Goal: Answer question/provide support: Answer question/provide support

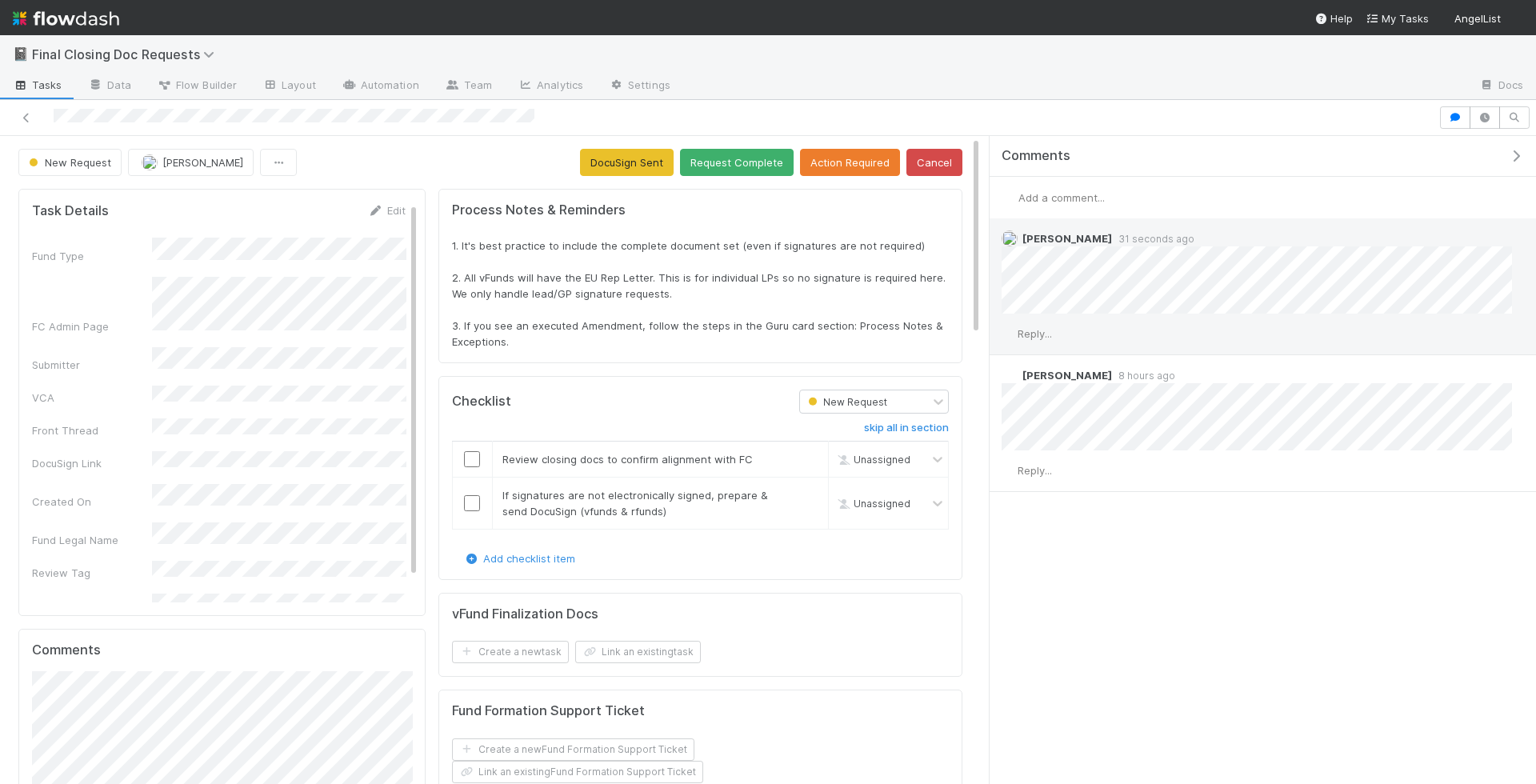
click at [1031, 334] on span "Reply..." at bounding box center [1035, 334] width 35 height 13
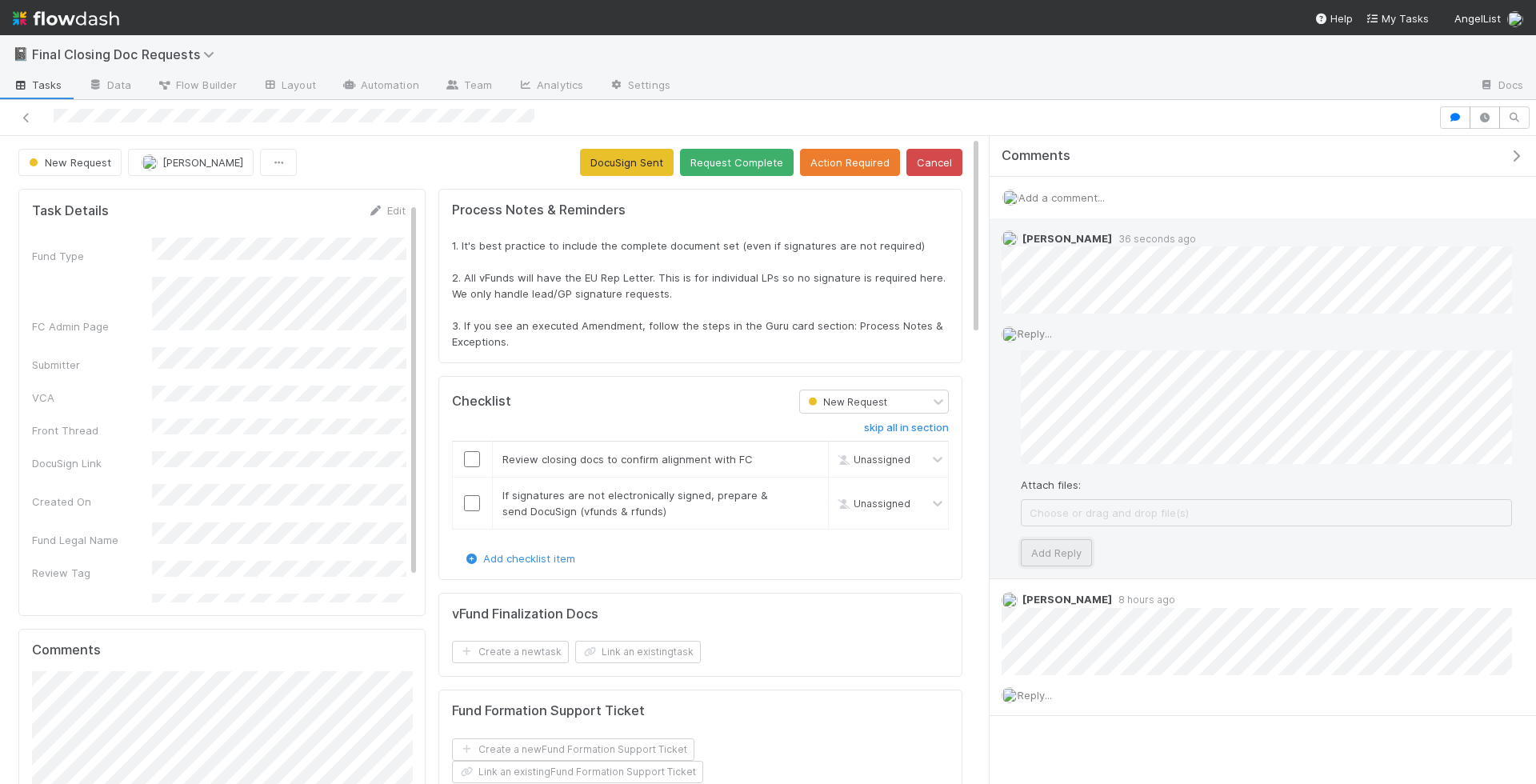
click at [1055, 552] on button "Add Reply" at bounding box center [1056, 553] width 71 height 27
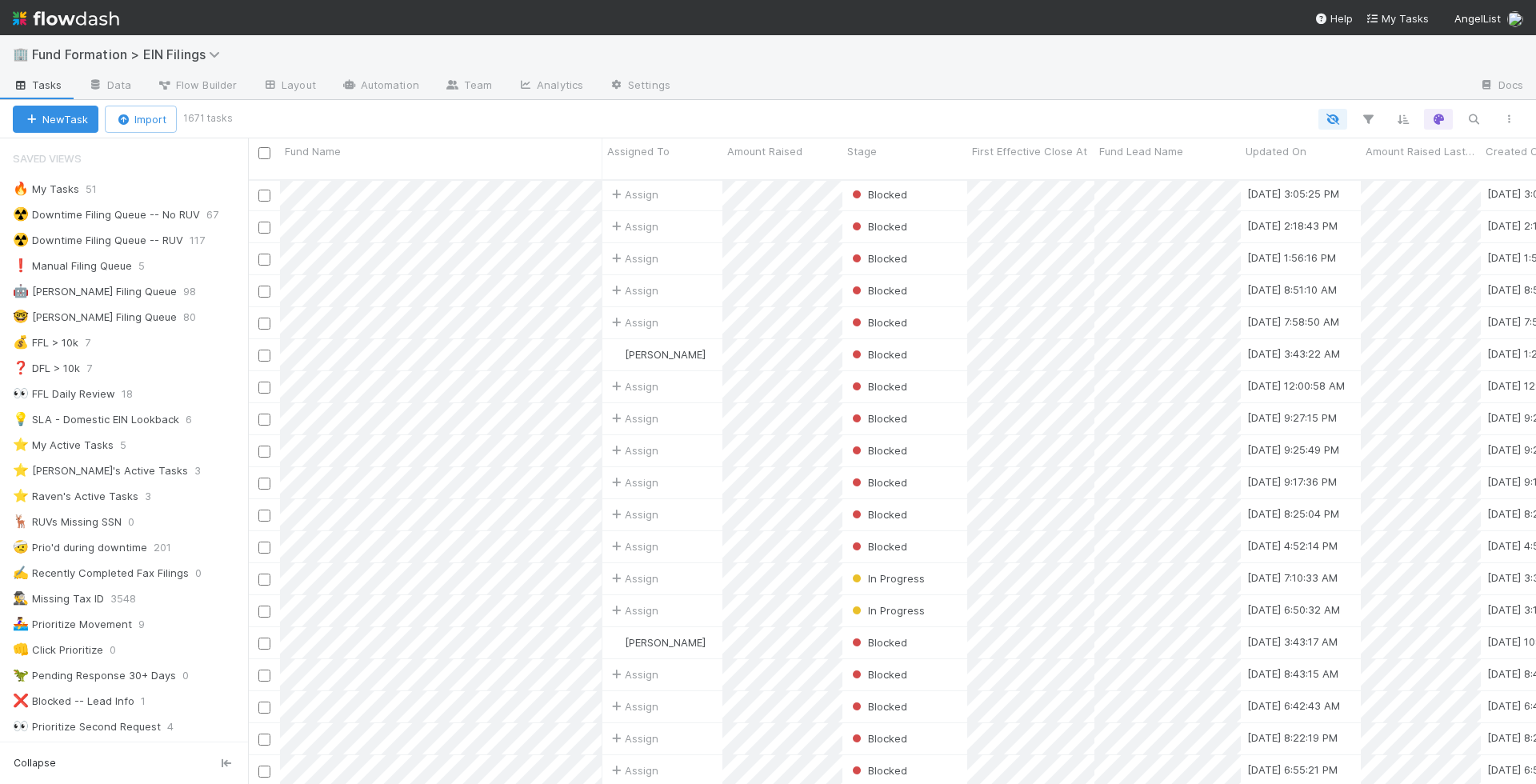
scroll to position [6166, 0]
click at [209, 291] on div "🤖 Bender Filing Queue 98" at bounding box center [131, 292] width 236 height 20
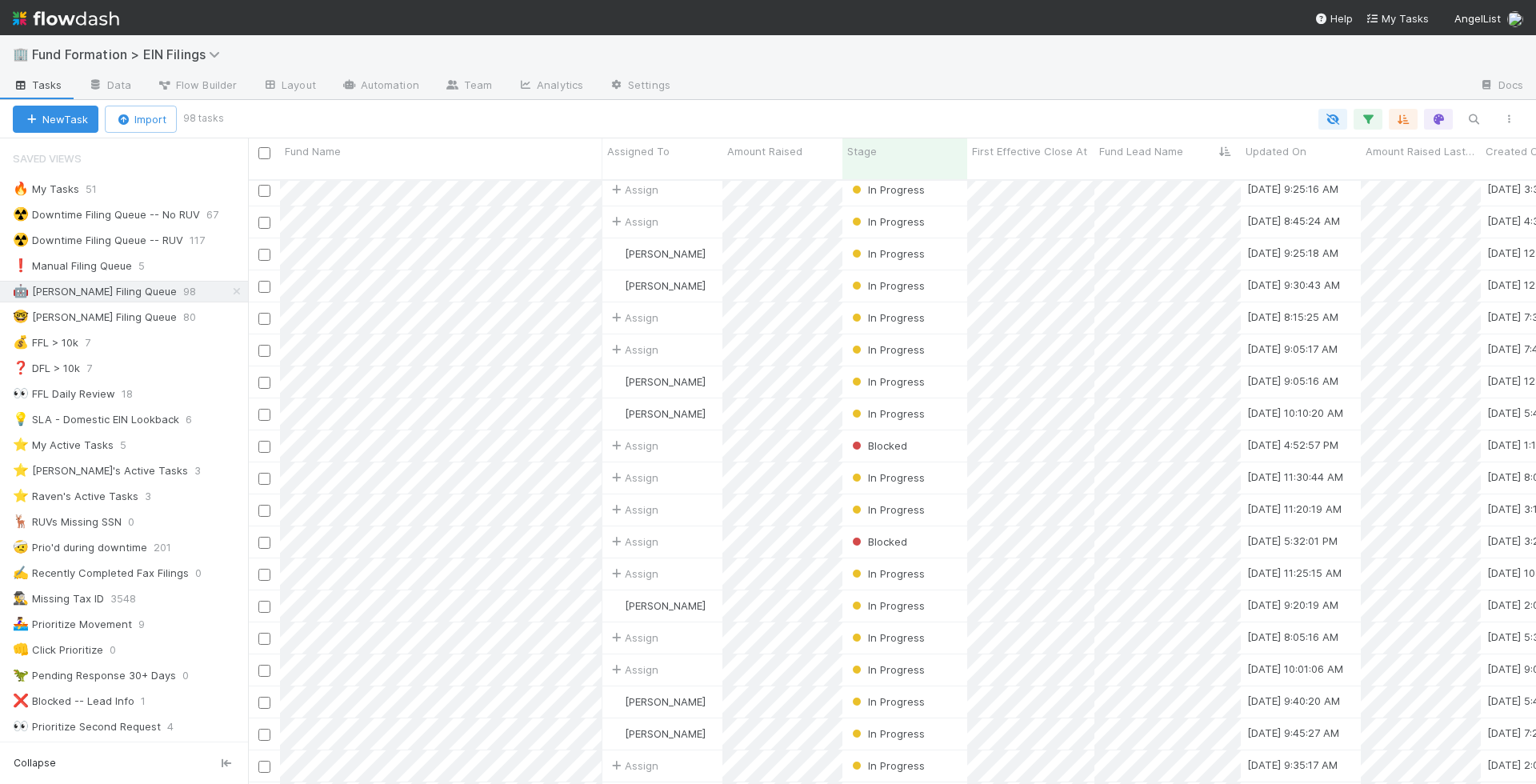
scroll to position [2518, 0]
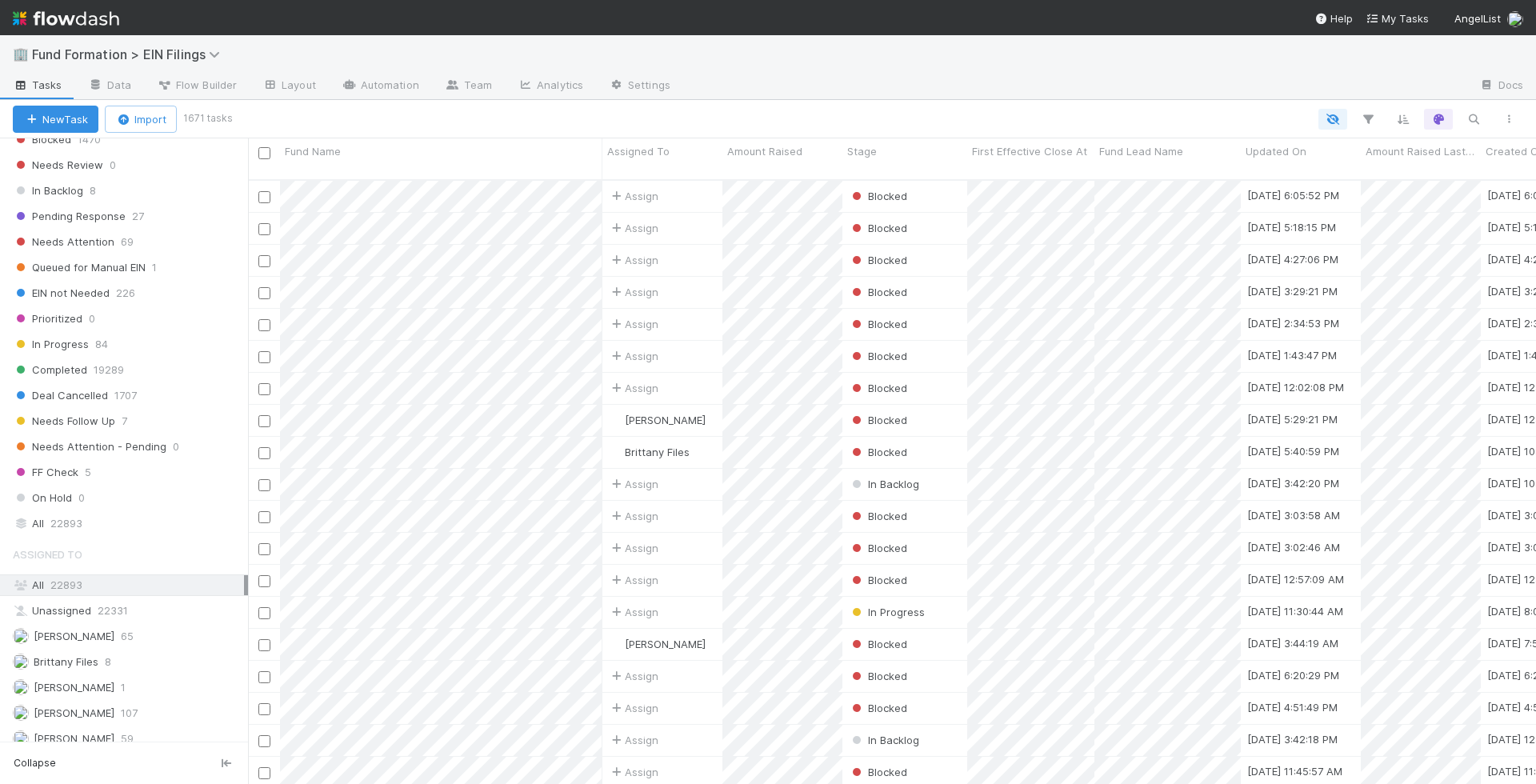
scroll to position [1200, 0]
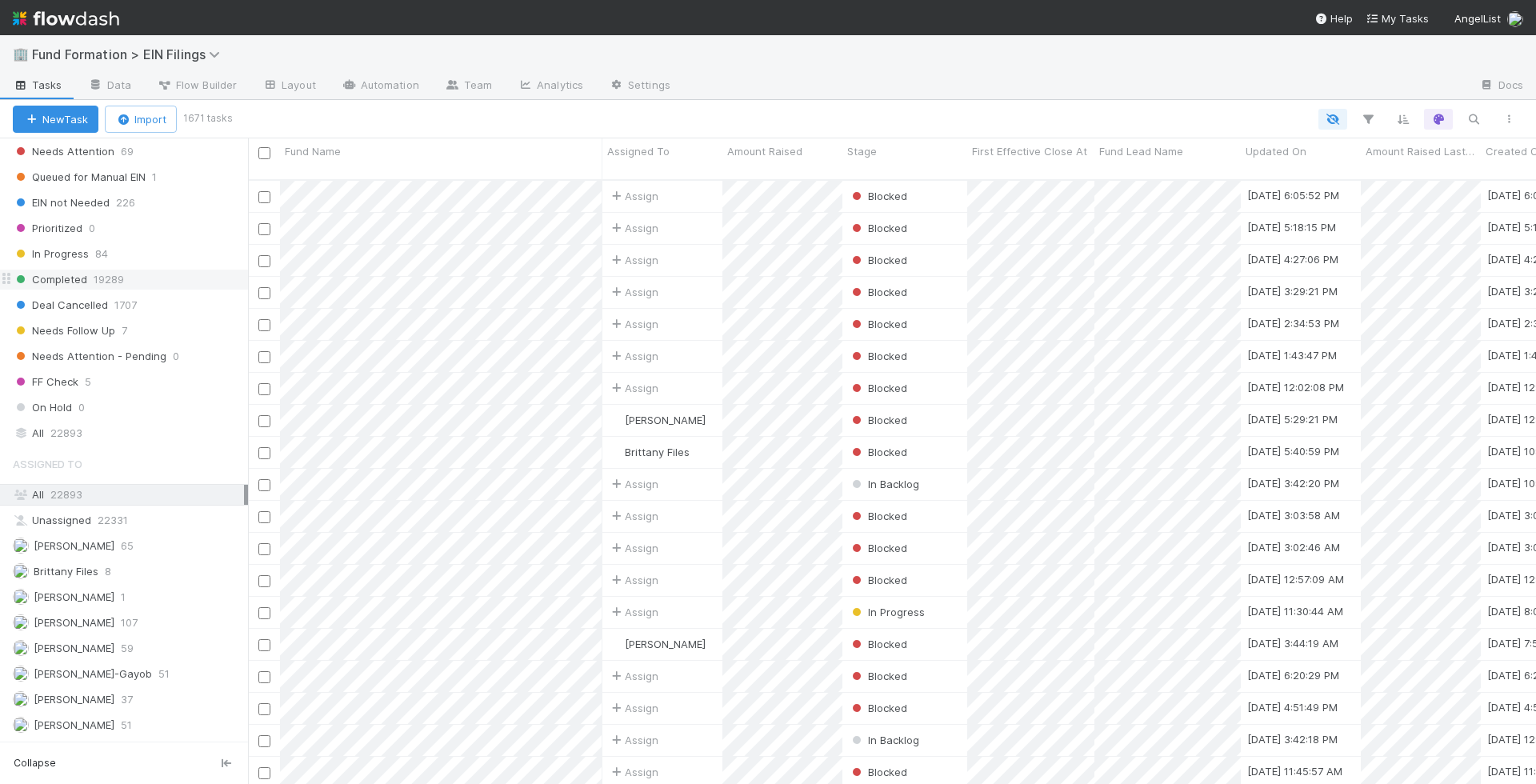
click at [196, 269] on div "Completed 19289" at bounding box center [131, 279] width 236 height 20
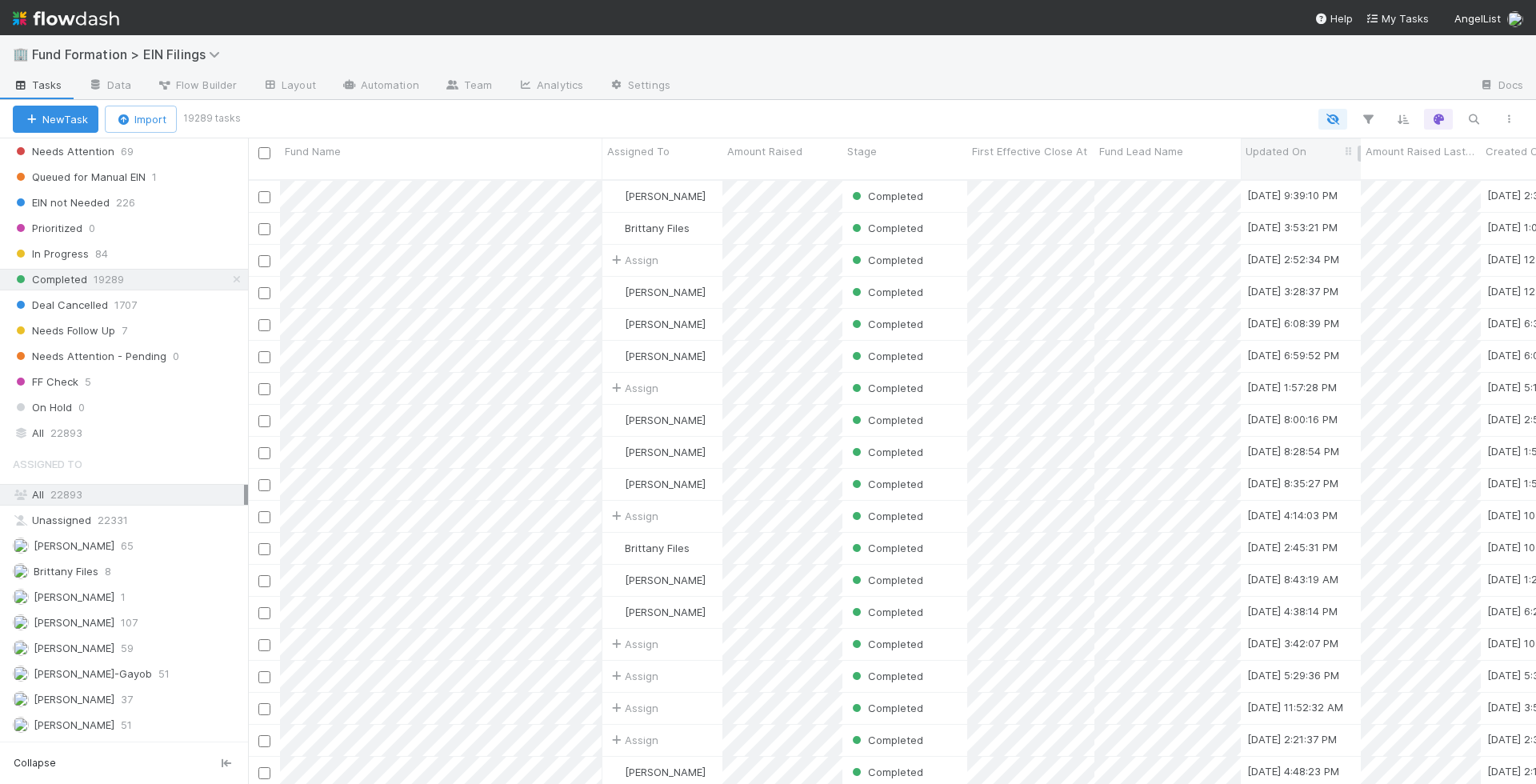
scroll to position [618, 1288]
click at [1275, 158] on div "Updated On" at bounding box center [1301, 159] width 120 height 41
click at [1291, 151] on span "Updated On" at bounding box center [1276, 151] width 61 height 16
click at [1299, 206] on div "Sort Newest → Oldest" at bounding box center [1337, 205] width 182 height 24
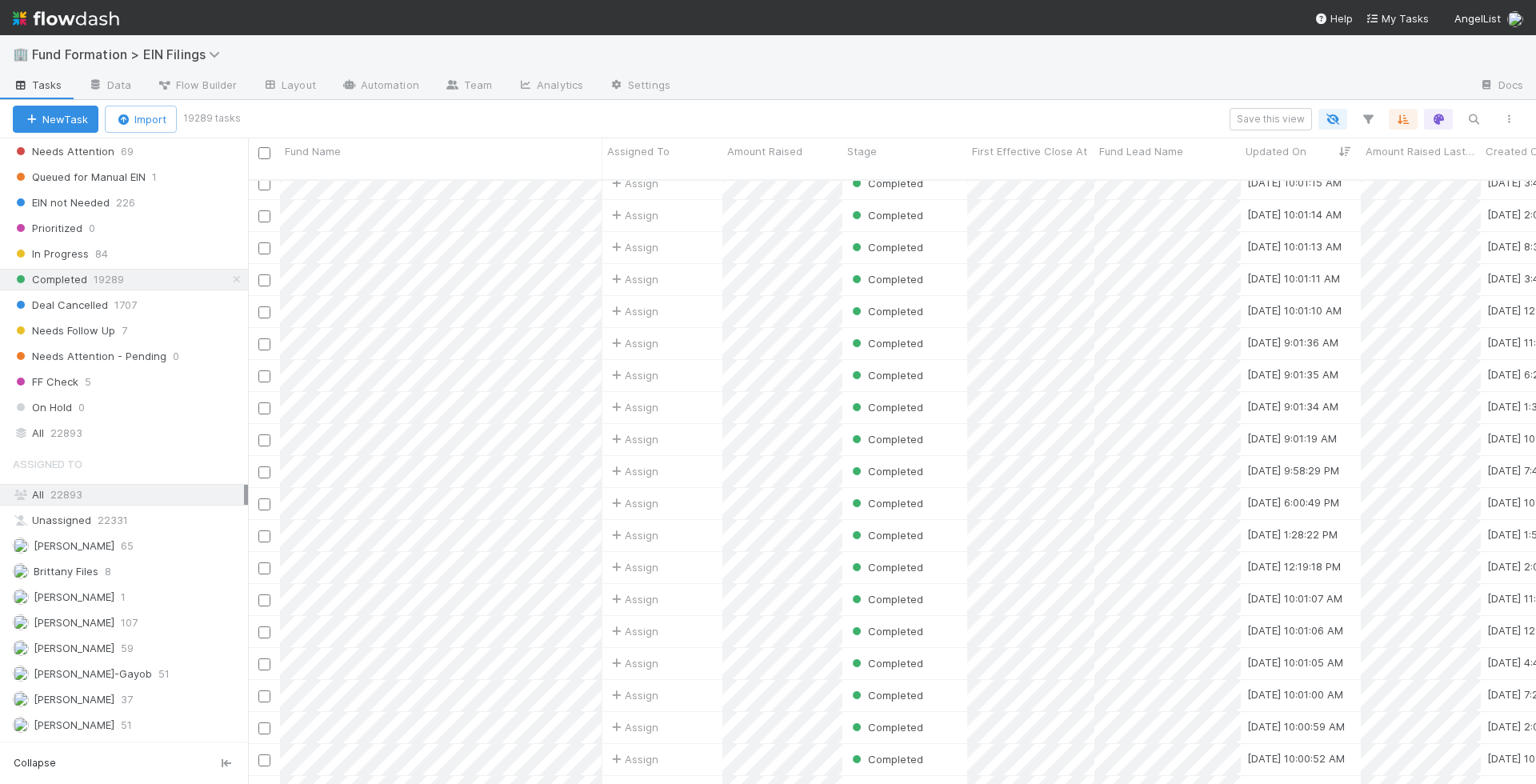
scroll to position [7218, 0]
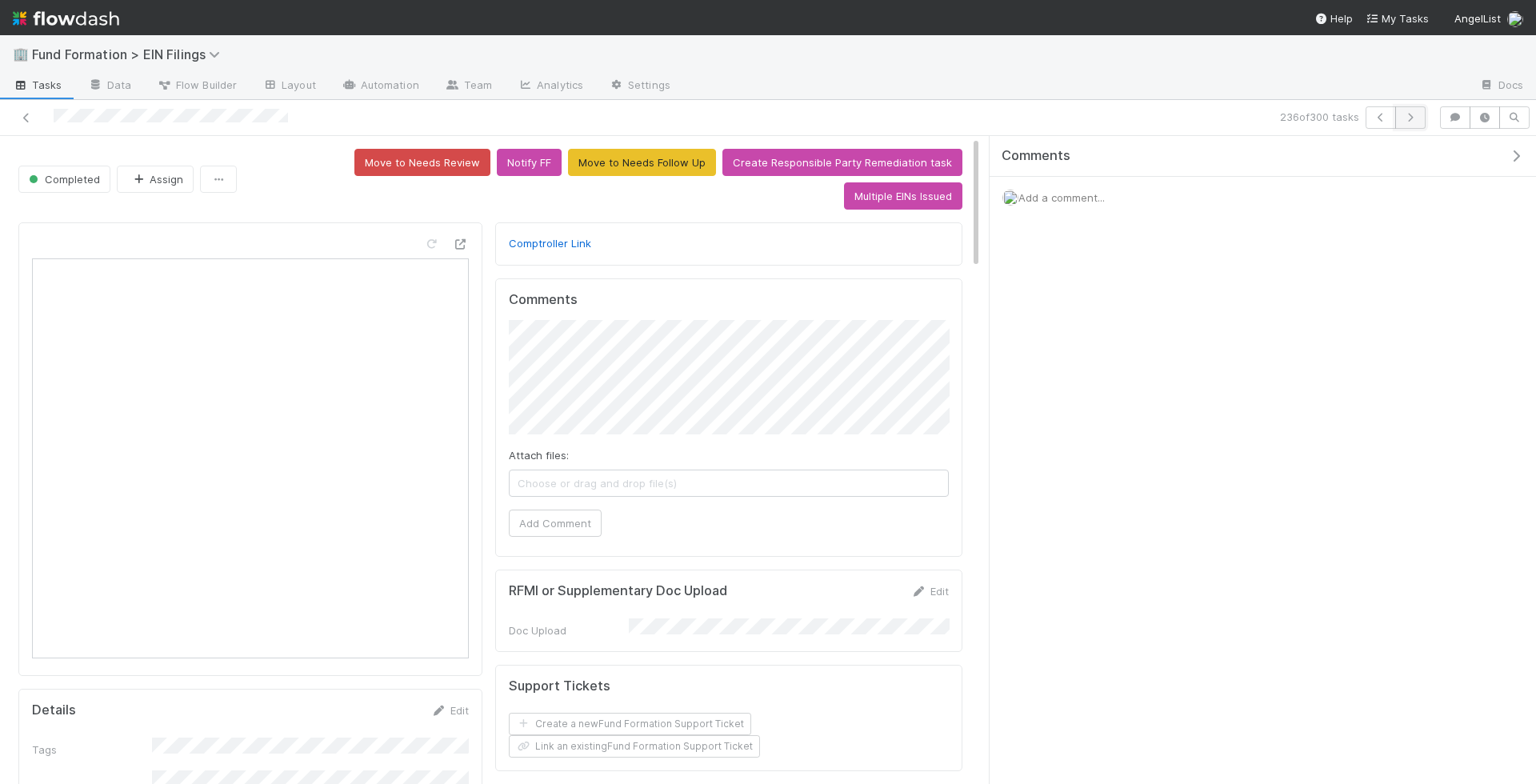
click at [1423, 109] on button "button" at bounding box center [1410, 117] width 30 height 22
click at [1421, 119] on button "button" at bounding box center [1410, 117] width 30 height 22
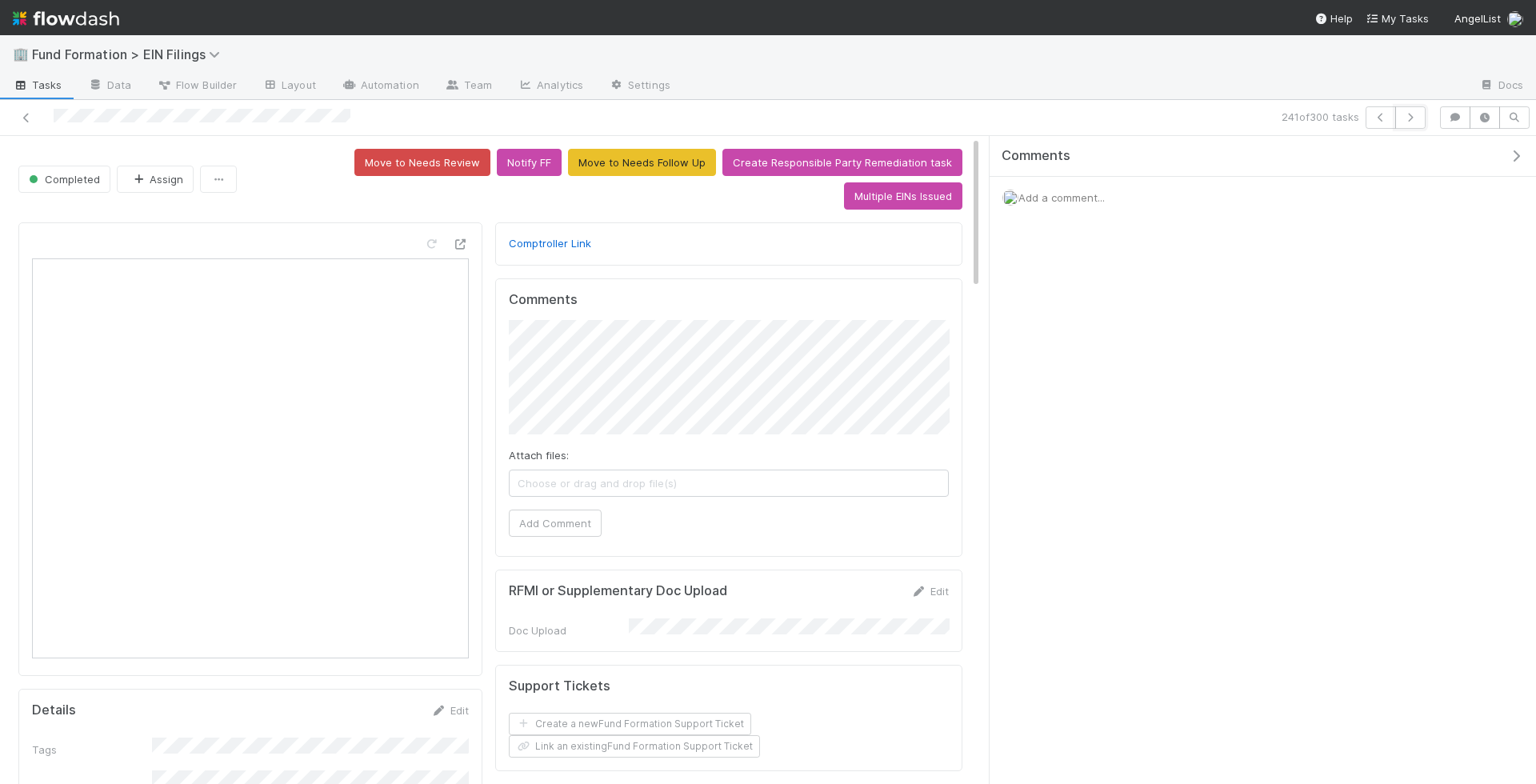
click at [1421, 119] on button "button" at bounding box center [1410, 117] width 30 height 22
click at [1421, 119] on button "button" at bounding box center [1410, 117] width 30 height 22
click at [1418, 116] on icon "button" at bounding box center [1410, 118] width 16 height 10
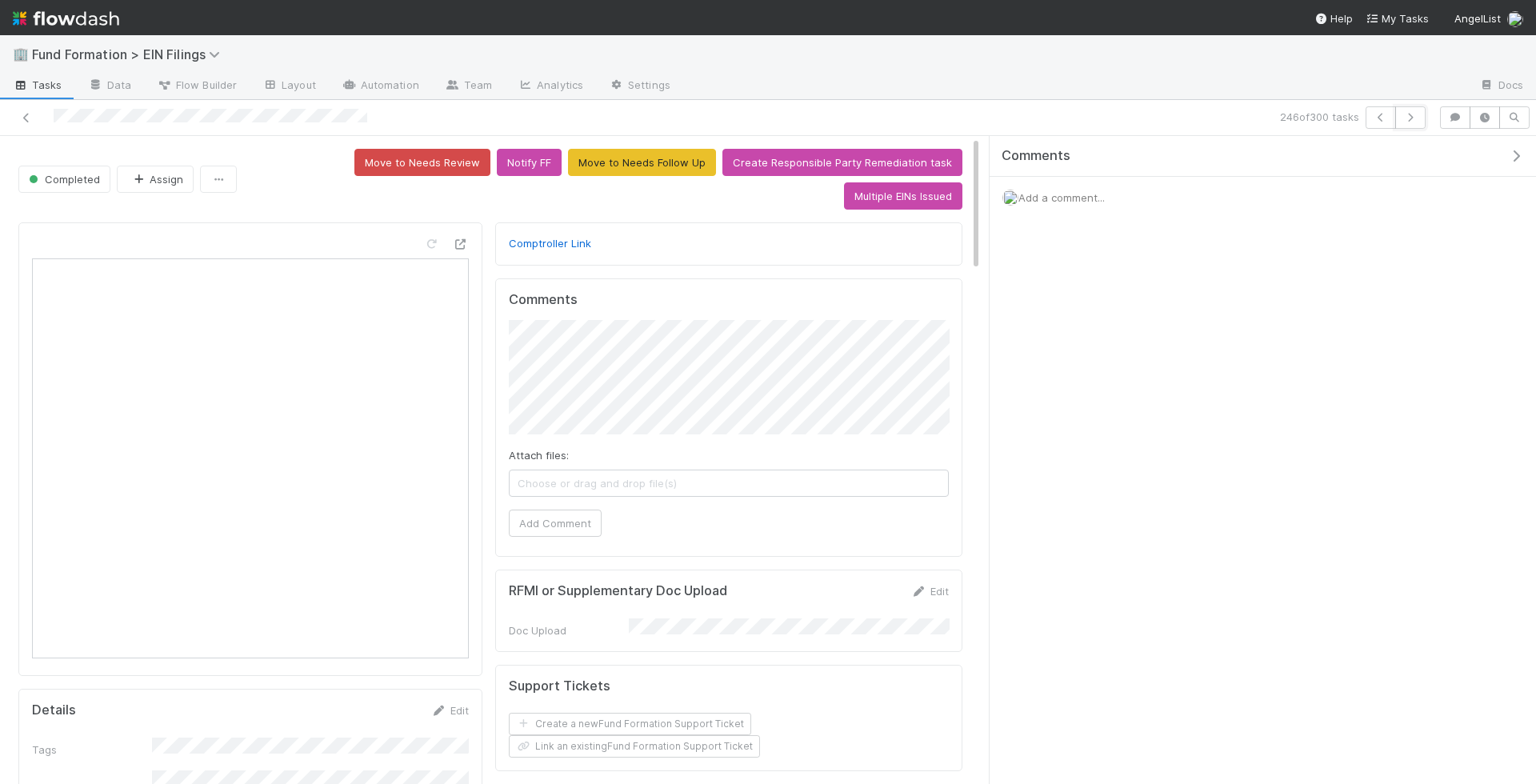
click at [1418, 116] on icon "button" at bounding box center [1410, 118] width 16 height 10
click at [1410, 123] on button "button" at bounding box center [1410, 117] width 30 height 22
